Goal: Information Seeking & Learning: Learn about a topic

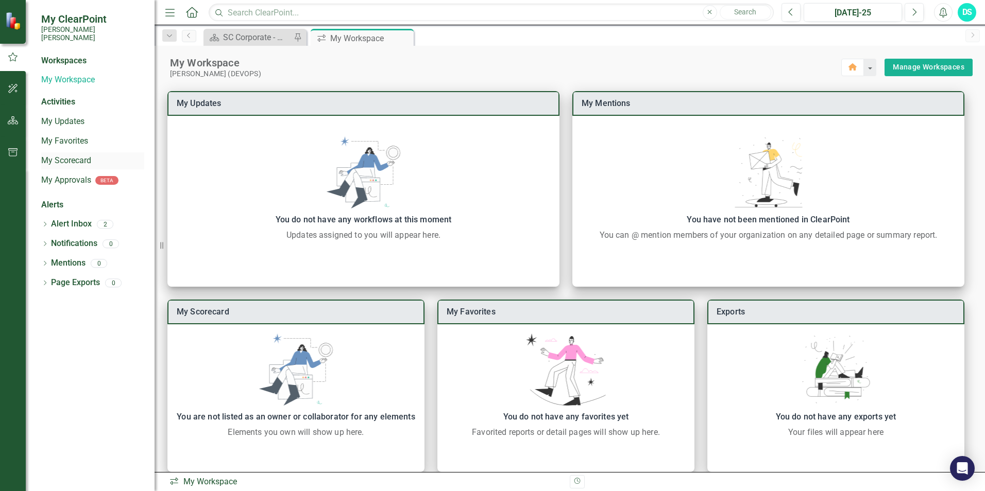
click at [62, 155] on link "My Scorecard" at bounding box center [92, 161] width 103 height 12
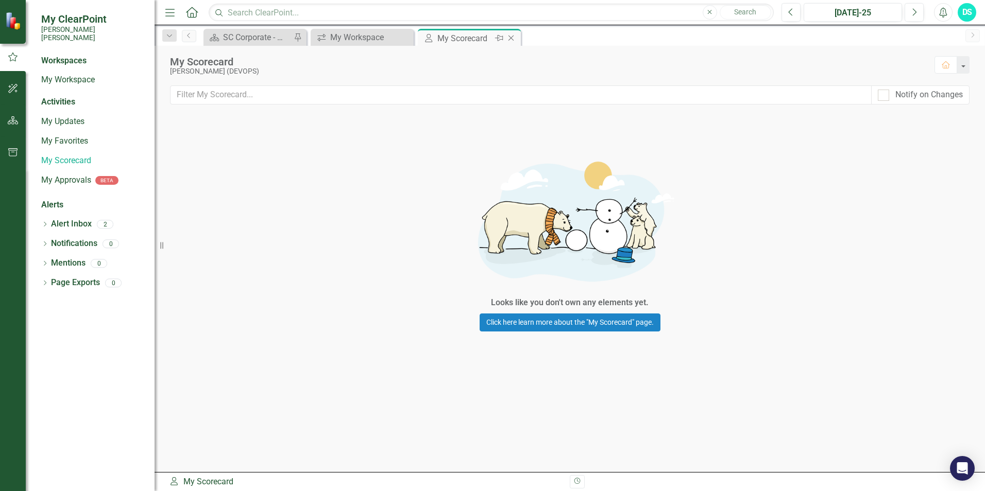
drag, startPoint x: 511, startPoint y: 36, endPoint x: 481, endPoint y: 38, distance: 30.5
click at [0, 0] on icon "Close" at bounding box center [0, 0] width 0 height 0
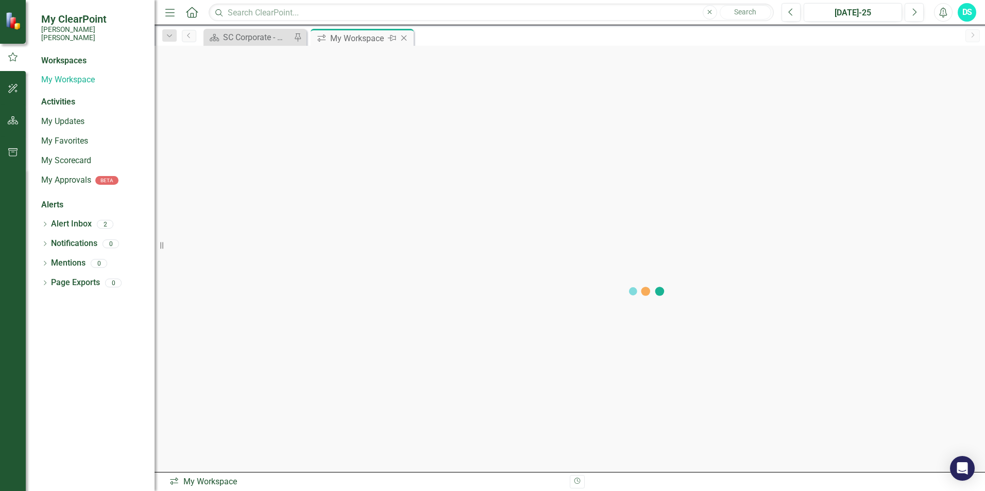
click at [404, 38] on icon at bounding box center [404, 39] width 6 height 6
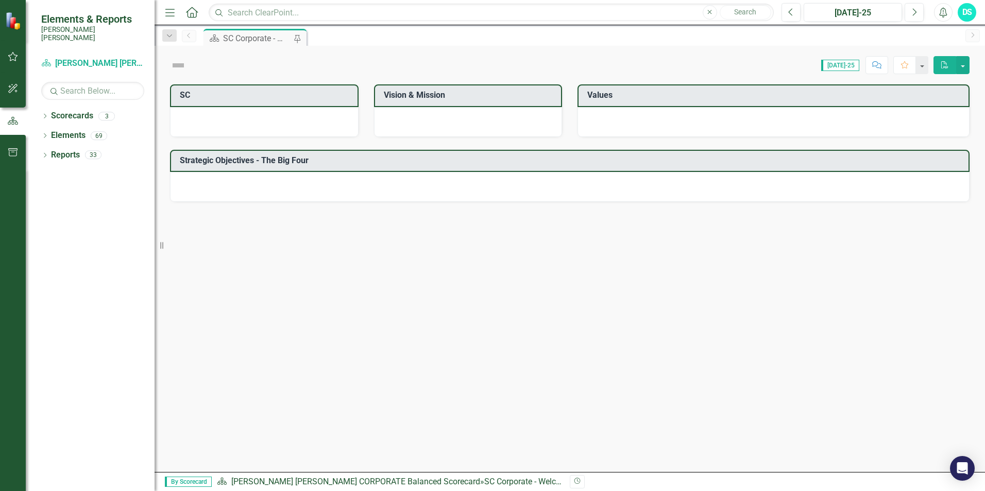
click at [242, 37] on div "SC Corporate - Welcome to ClearPoint" at bounding box center [257, 38] width 68 height 13
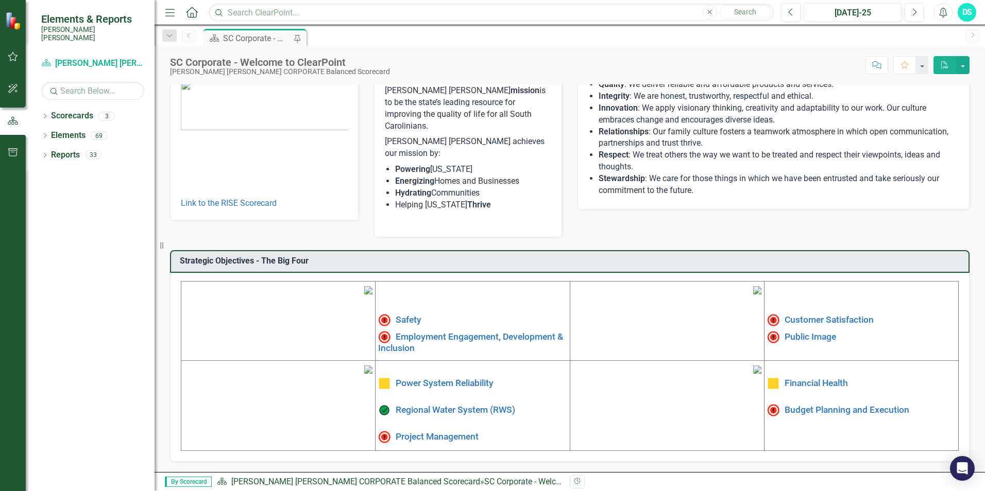
scroll to position [155, 0]
click at [812, 315] on link "Customer Satisfaction" at bounding box center [828, 320] width 89 height 10
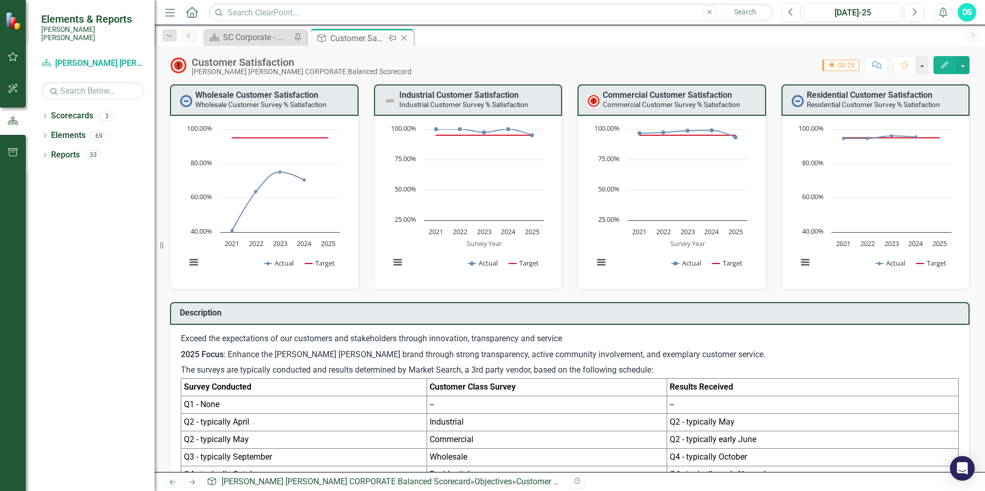
click at [405, 35] on icon "Close" at bounding box center [404, 38] width 10 height 8
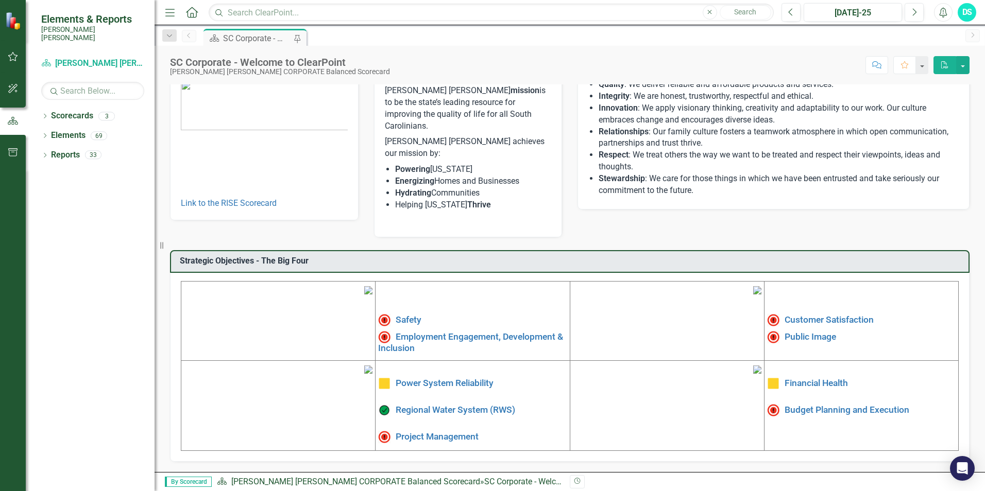
scroll to position [103, 0]
click at [816, 331] on link "Public Image" at bounding box center [810, 336] width 52 height 10
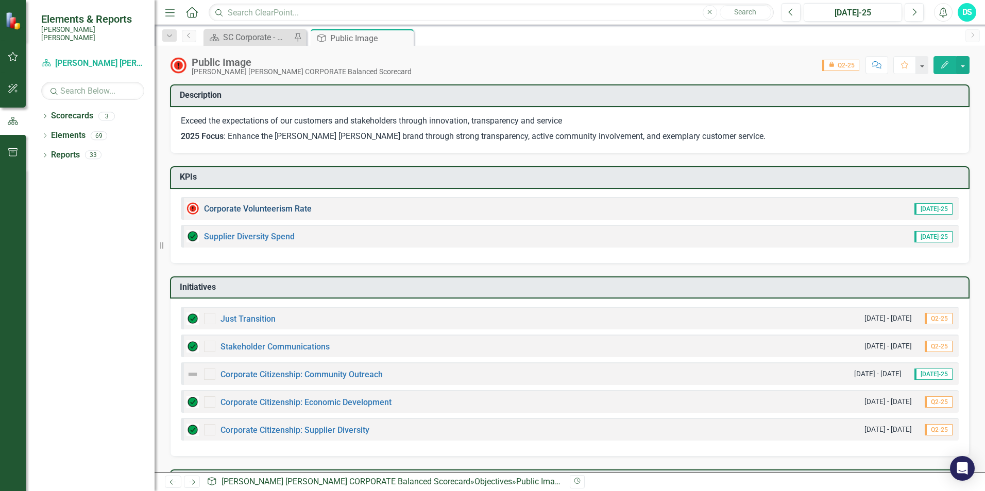
click at [253, 210] on link "Corporate Volunteerism Rate" at bounding box center [258, 209] width 108 height 10
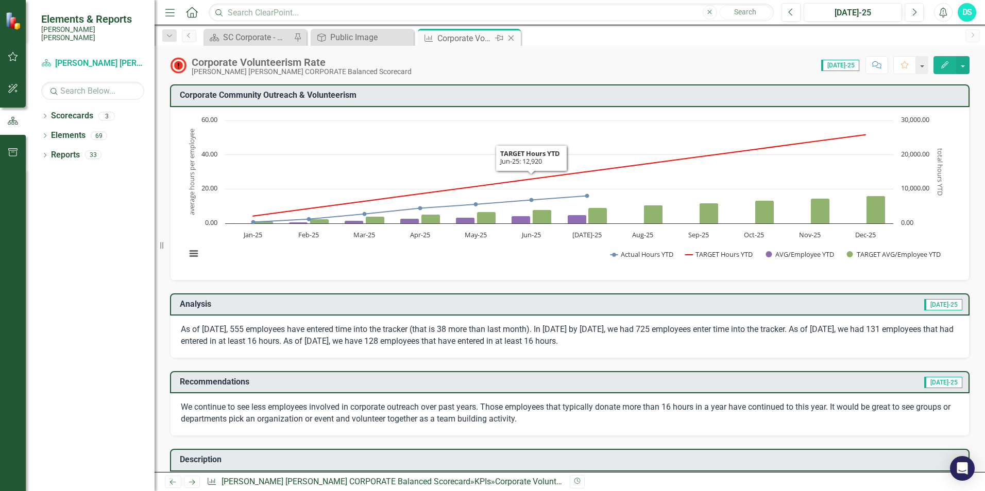
click at [512, 38] on icon "Close" at bounding box center [511, 38] width 10 height 8
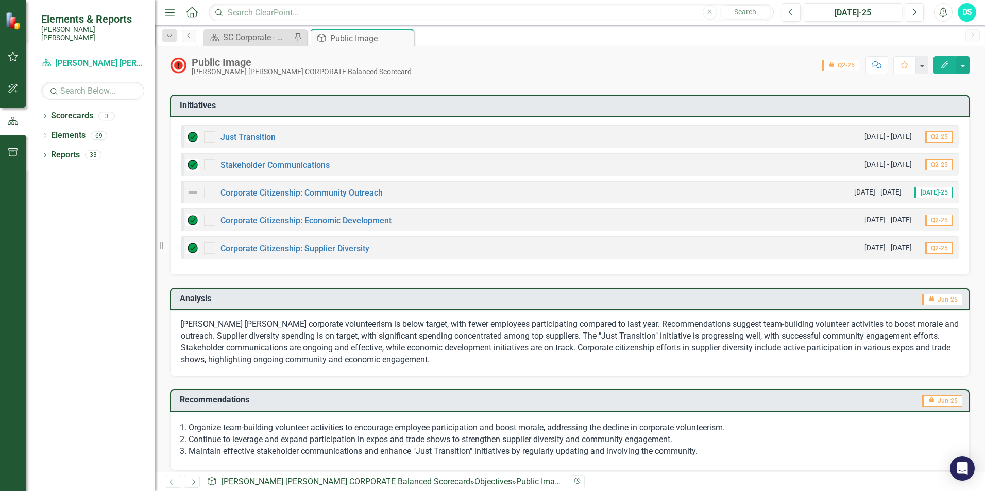
scroll to position [191, 0]
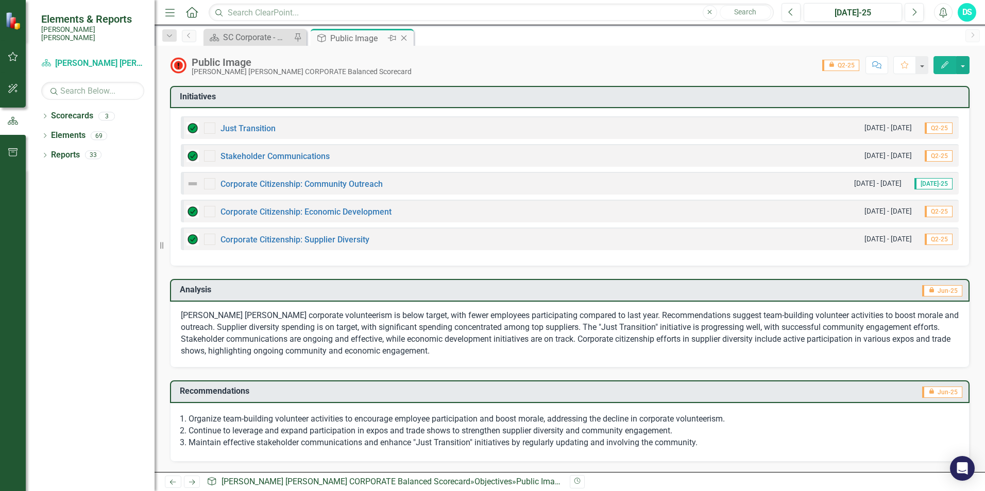
click at [403, 38] on icon at bounding box center [404, 39] width 6 height 6
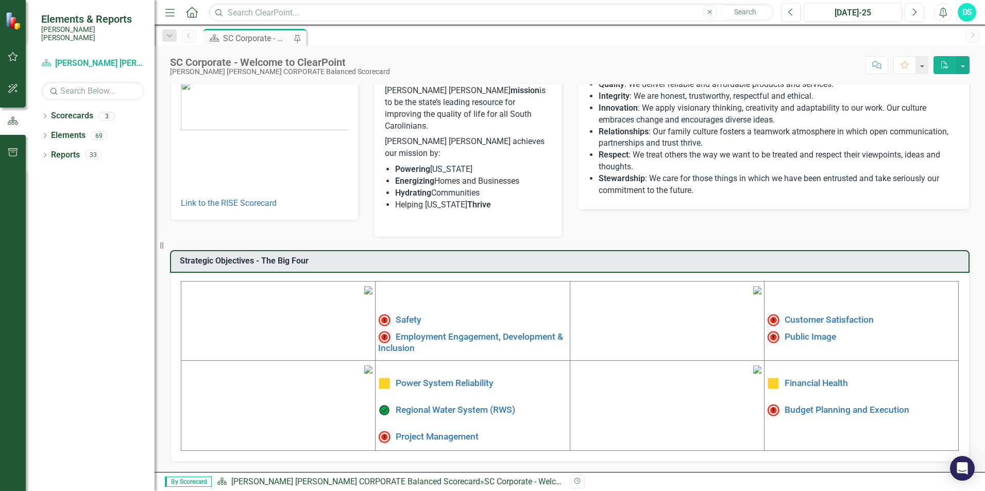
scroll to position [155, 0]
click at [435, 432] on link "Project Management" at bounding box center [437, 437] width 83 height 10
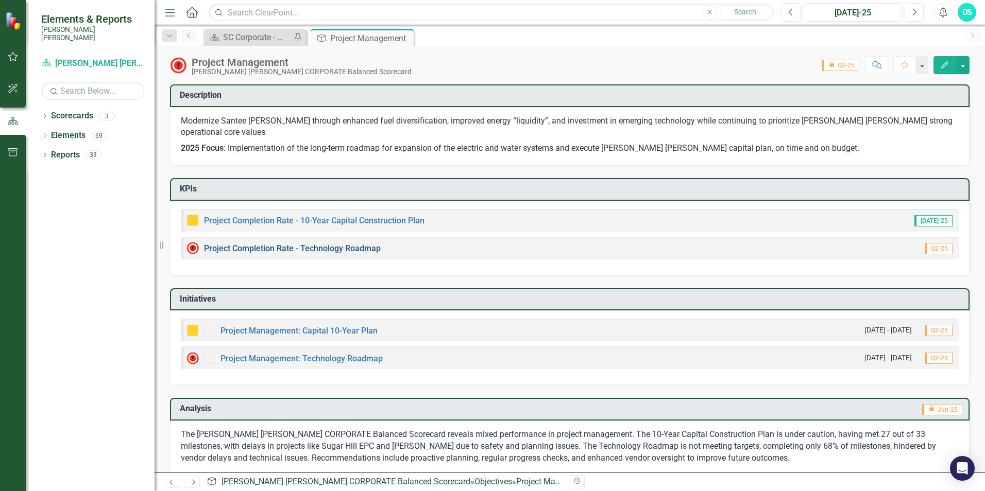
click at [295, 244] on link "Project Completion Rate - Technology Roadmap" at bounding box center [292, 249] width 177 height 10
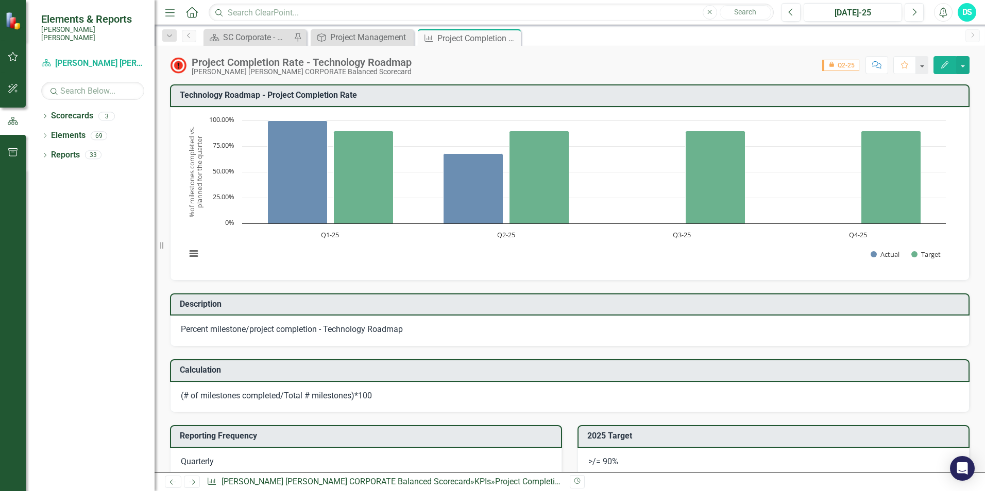
click at [0, 0] on icon at bounding box center [0, 0] width 0 height 0
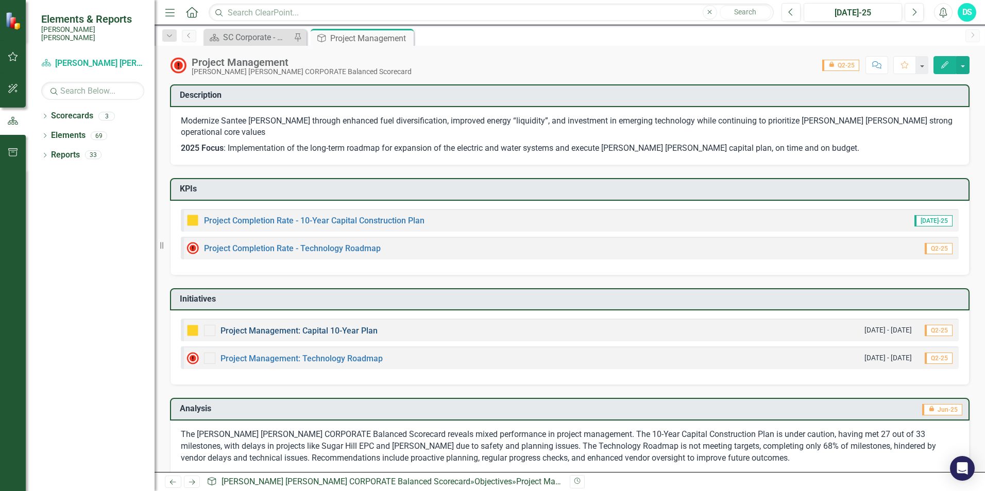
click at [310, 326] on link "Project Management: Capital 10-Year Plan" at bounding box center [298, 331] width 157 height 10
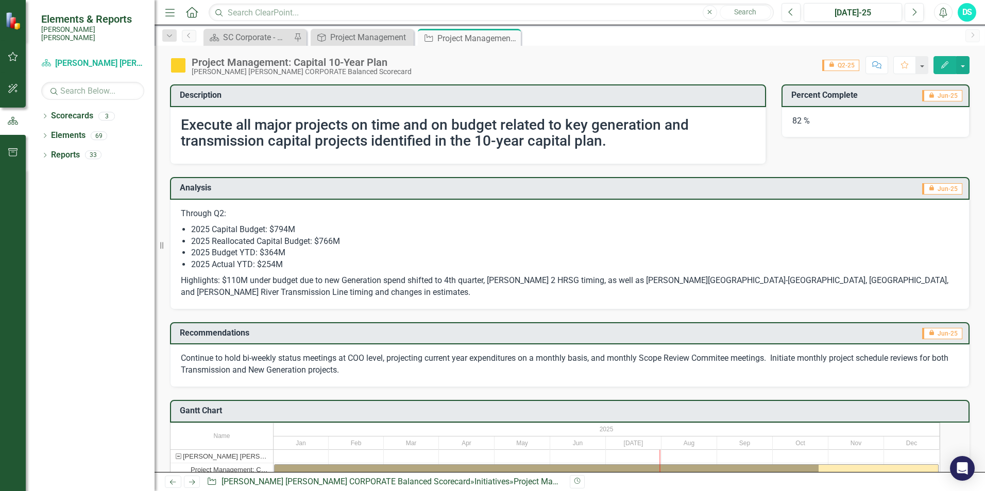
drag, startPoint x: 511, startPoint y: 35, endPoint x: 472, endPoint y: 37, distance: 39.2
click at [0, 0] on icon "Close" at bounding box center [0, 0] width 0 height 0
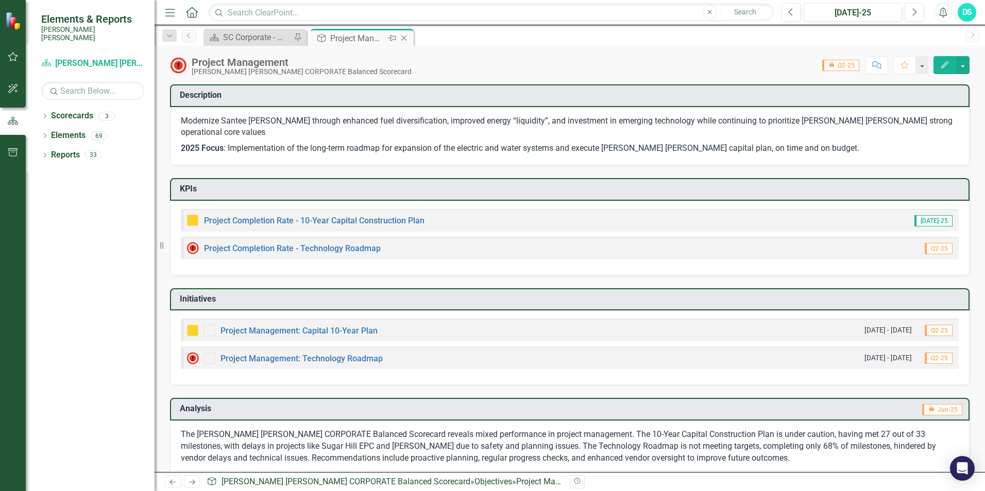
click at [407, 36] on icon "Close" at bounding box center [404, 38] width 10 height 8
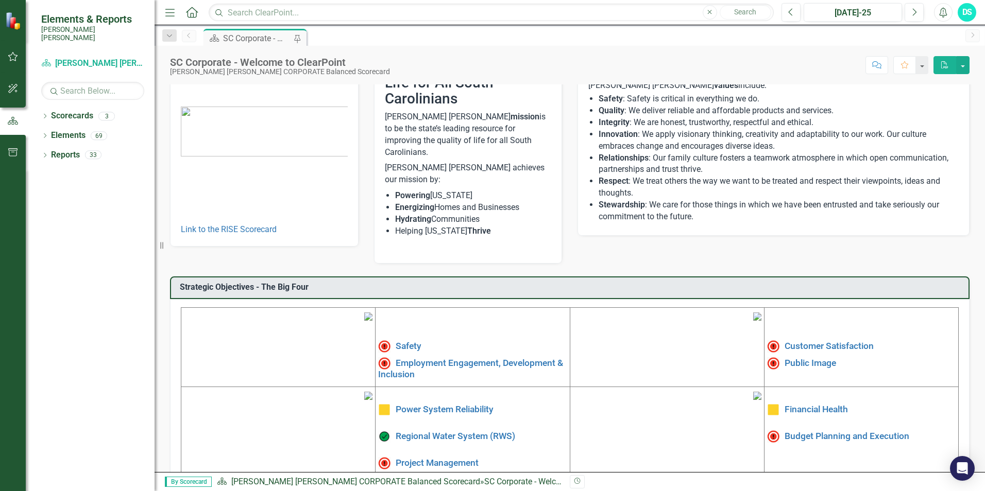
scroll to position [155, 0]
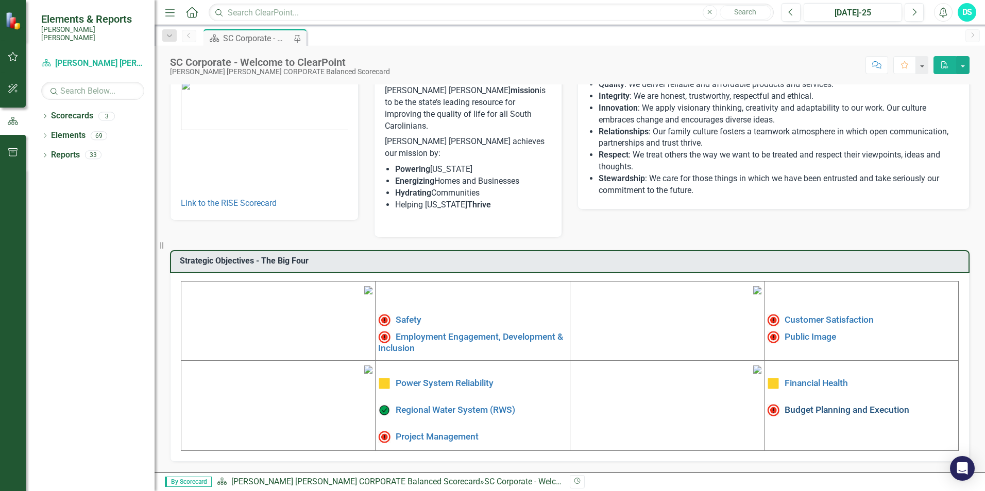
click at [831, 405] on link "Budget Planning and Execution" at bounding box center [846, 410] width 125 height 10
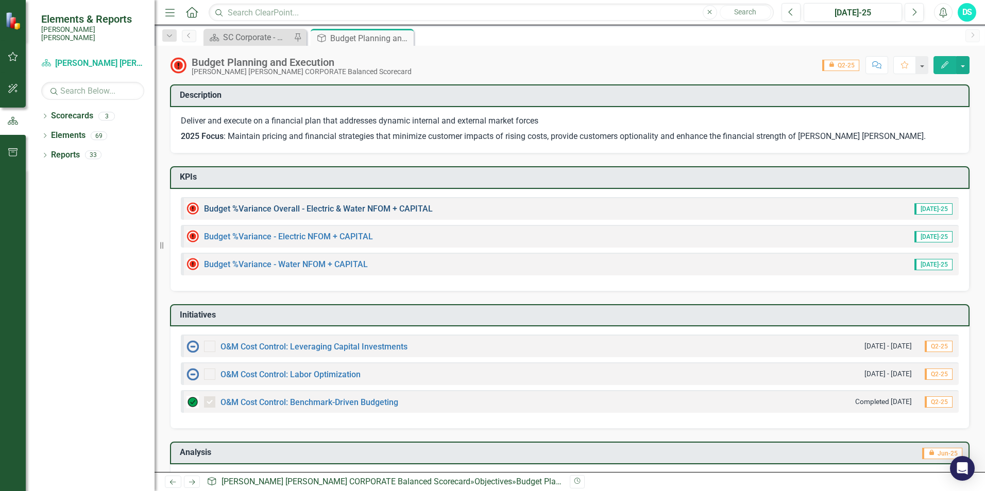
click at [289, 212] on link "Budget %Variance Overall - Electric & Water NFOM + CAPITAL" at bounding box center [318, 209] width 229 height 10
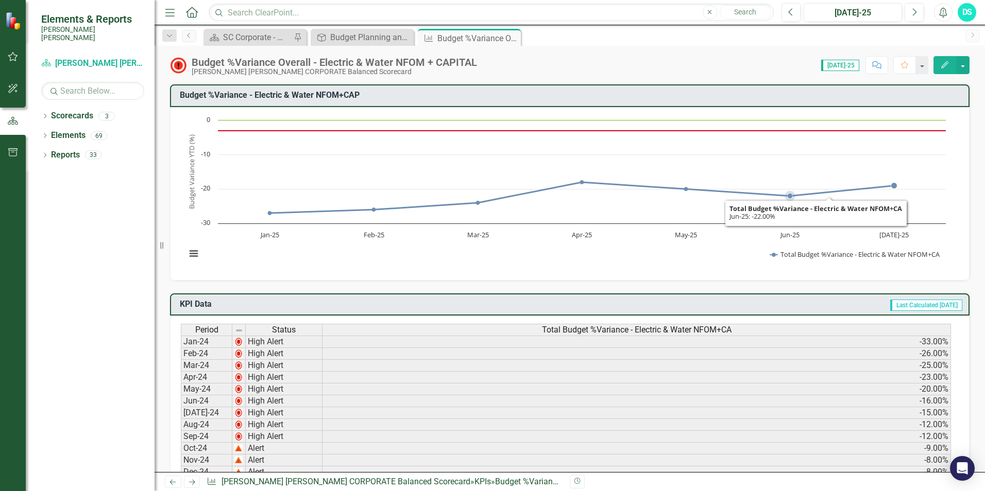
click at [820, 168] on rect "Interactive chart" at bounding box center [566, 192] width 770 height 155
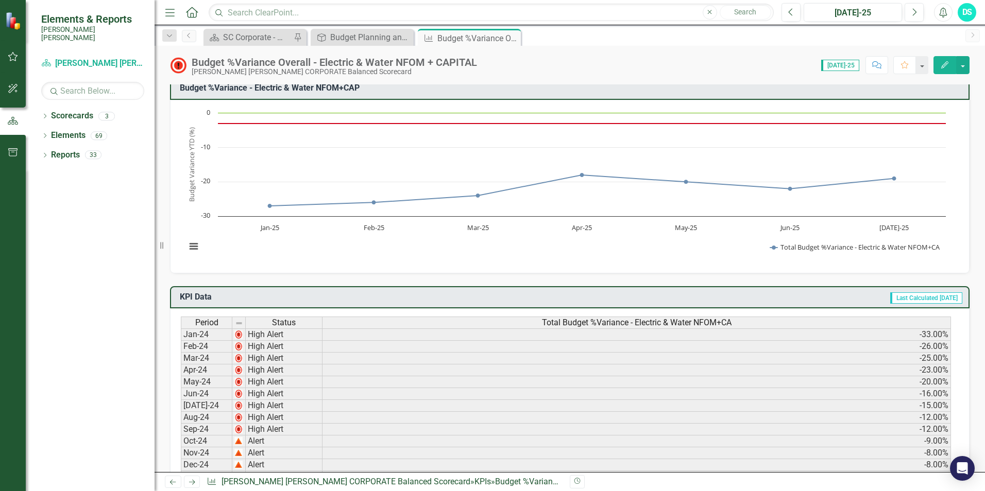
scroll to position [4, 0]
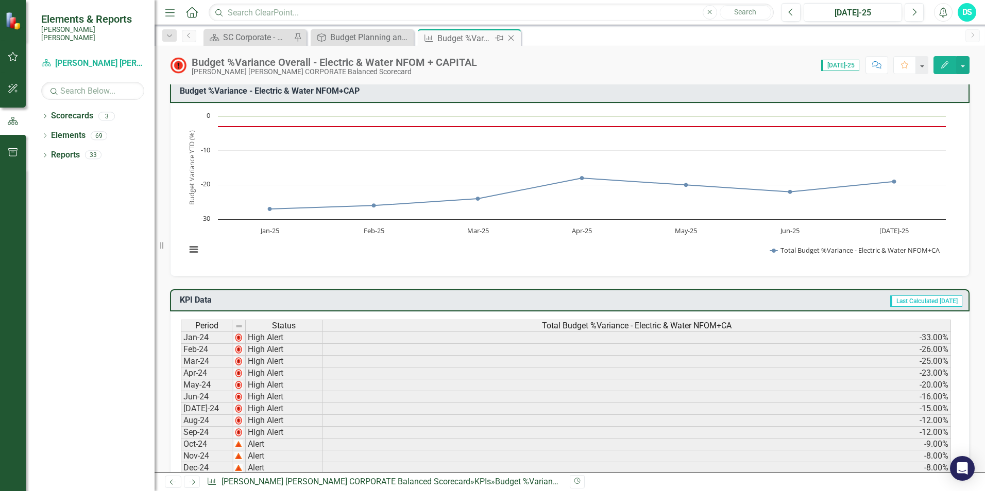
click at [512, 36] on icon "Close" at bounding box center [511, 38] width 10 height 8
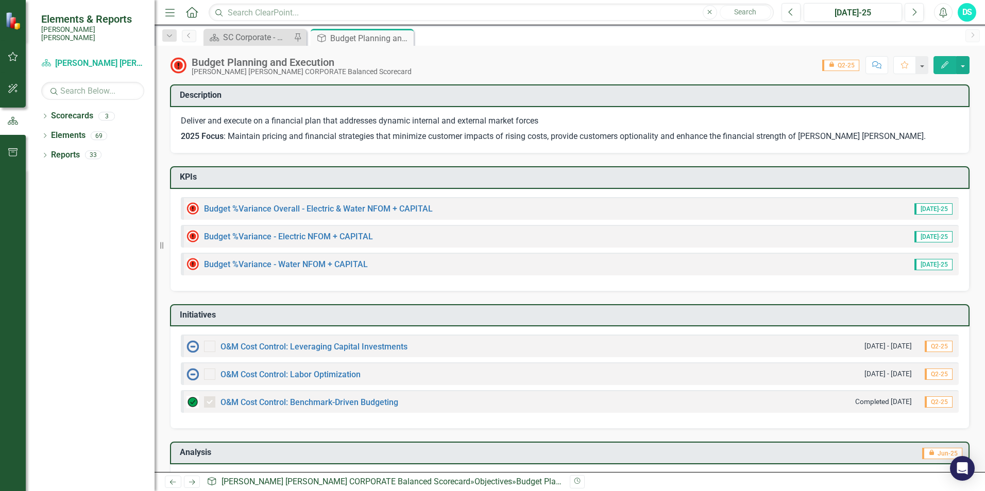
drag, startPoint x: 405, startPoint y: 36, endPoint x: 405, endPoint y: 42, distance: 6.2
click at [0, 0] on icon "Close" at bounding box center [0, 0] width 0 height 0
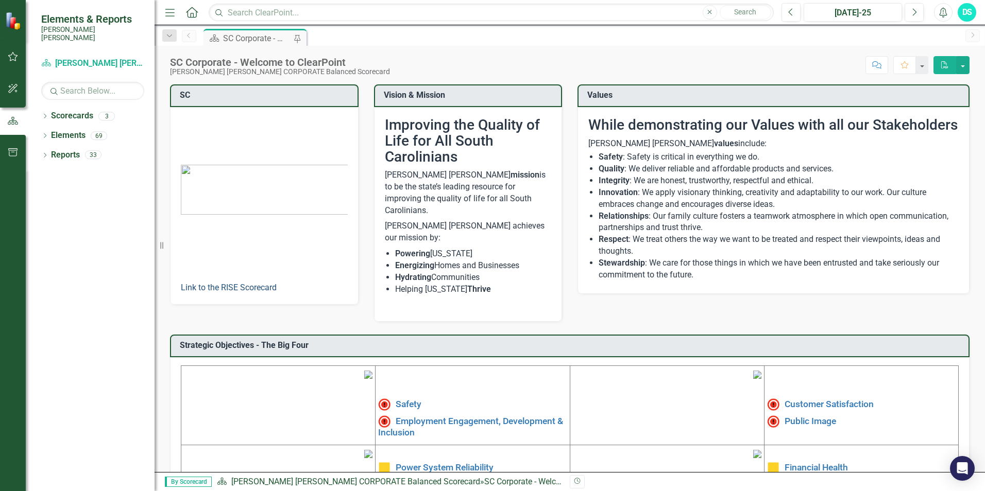
click at [236, 287] on link "Link to the RISE Scorecard" at bounding box center [229, 288] width 96 height 10
